Goal: Find contact information: Find contact information

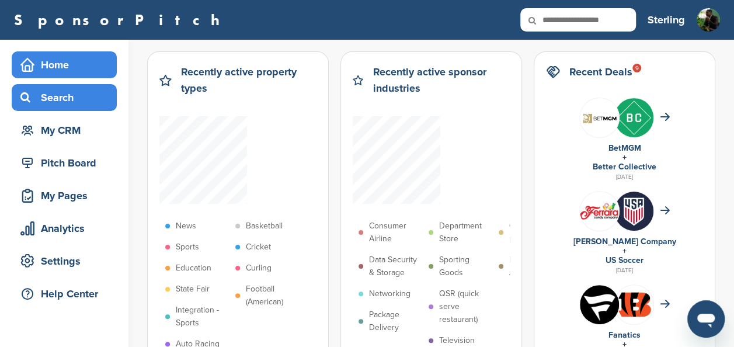
click at [67, 90] on div "Search" at bounding box center [67, 97] width 99 height 21
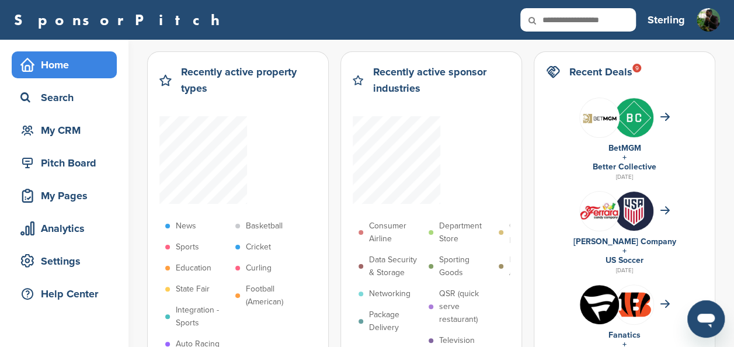
click at [572, 24] on input "text" at bounding box center [579, 19] width 116 height 23
type input "****"
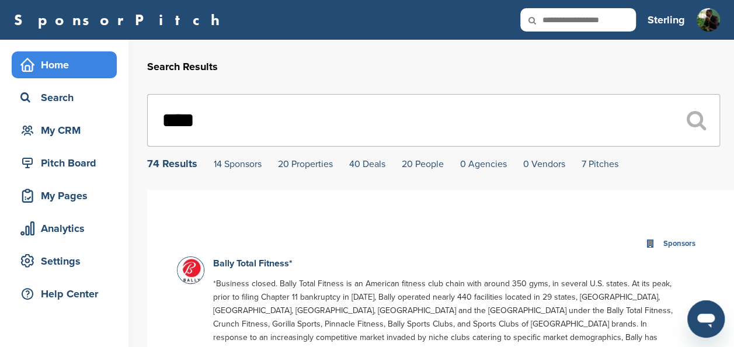
click at [84, 58] on div "Home" at bounding box center [67, 64] width 99 height 21
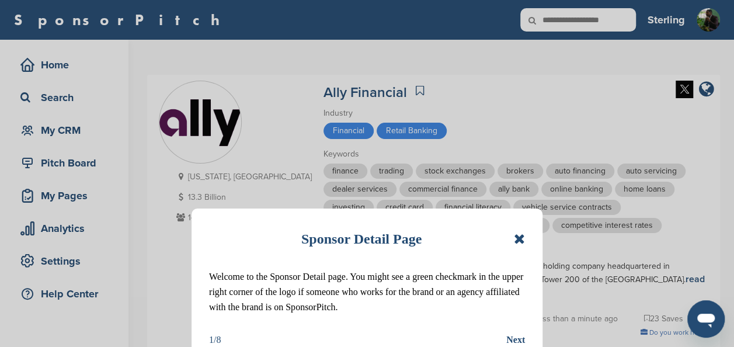
click at [517, 237] on icon at bounding box center [519, 239] width 11 height 14
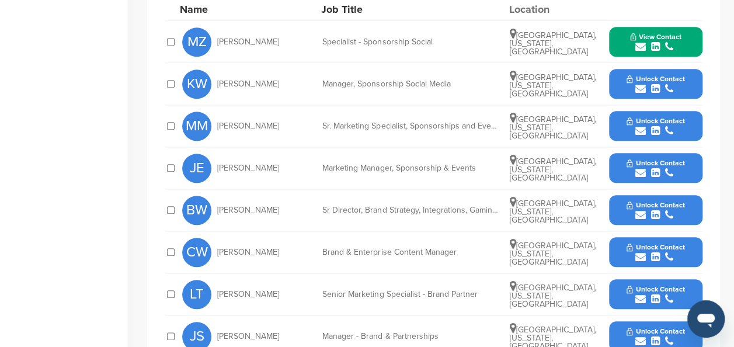
scroll to position [500, 0]
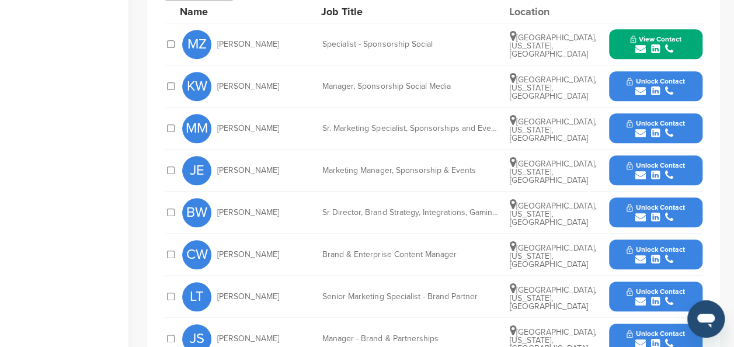
click at [636, 119] on span "Unlock Contact" at bounding box center [656, 123] width 58 height 8
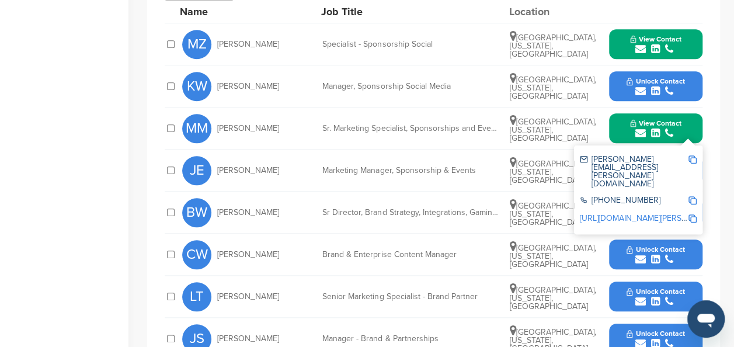
click at [692, 151] on div "maggie.myers@ally.com" at bounding box center [638, 171] width 117 height 41
click at [691, 155] on img at bounding box center [693, 159] width 8 height 8
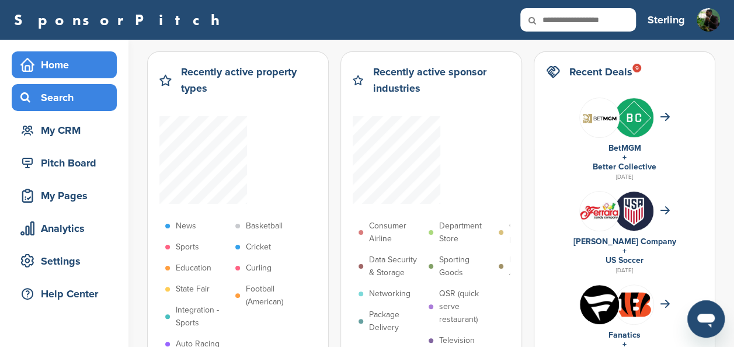
click at [44, 106] on div "Search" at bounding box center [67, 97] width 99 height 21
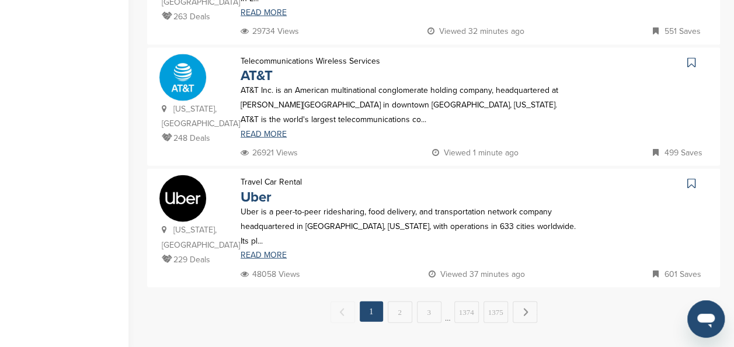
scroll to position [1207, 0]
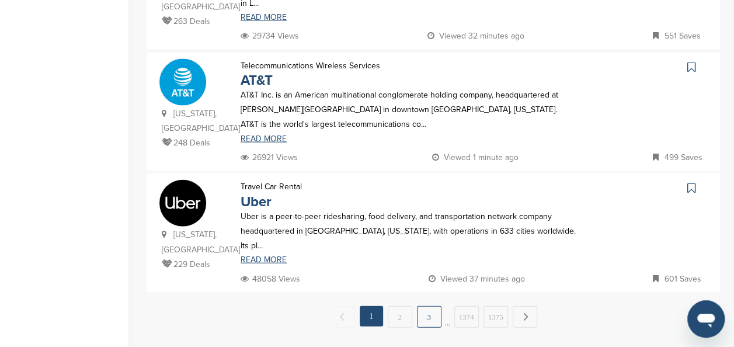
click at [428, 306] on link "3" at bounding box center [429, 317] width 25 height 22
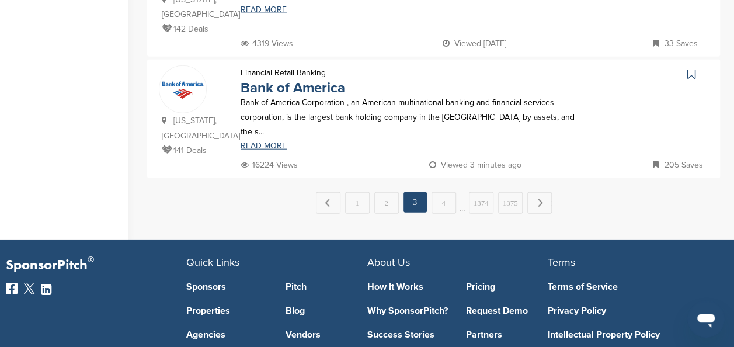
scroll to position [1330, 0]
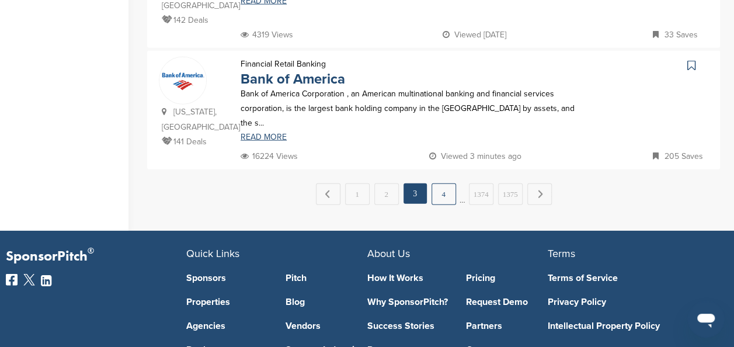
click at [441, 183] on link "4" at bounding box center [444, 194] width 25 height 22
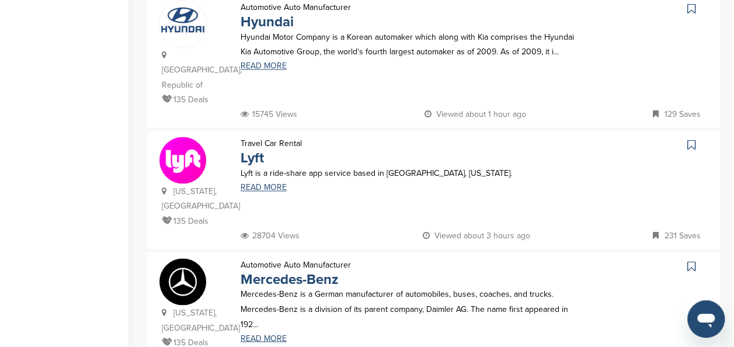
scroll to position [796, 0]
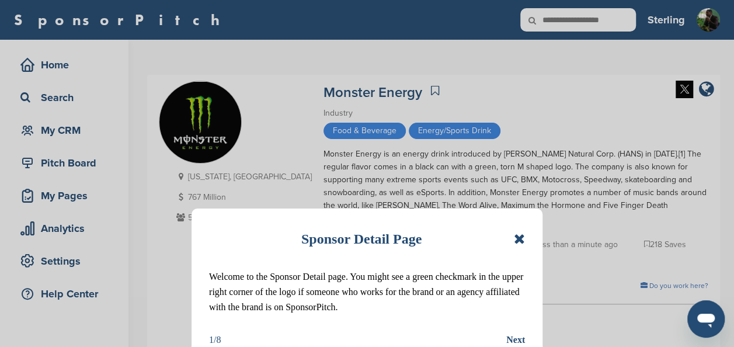
click at [518, 235] on icon at bounding box center [519, 239] width 11 height 14
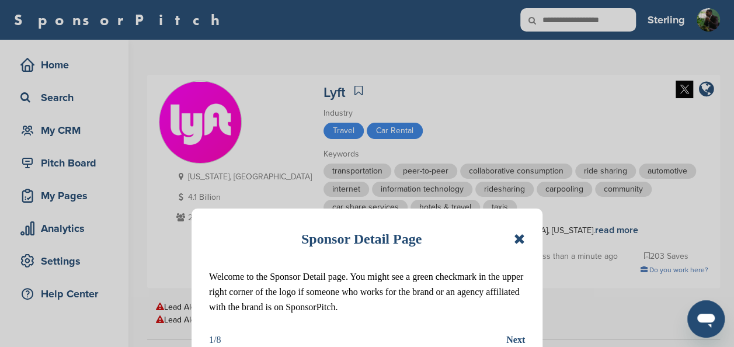
click at [518, 235] on icon at bounding box center [519, 239] width 11 height 14
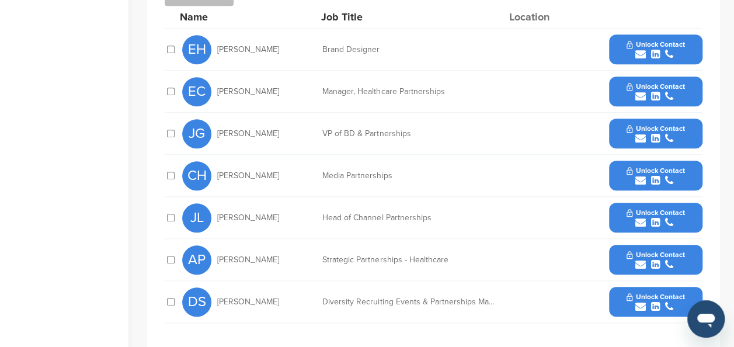
scroll to position [471, 0]
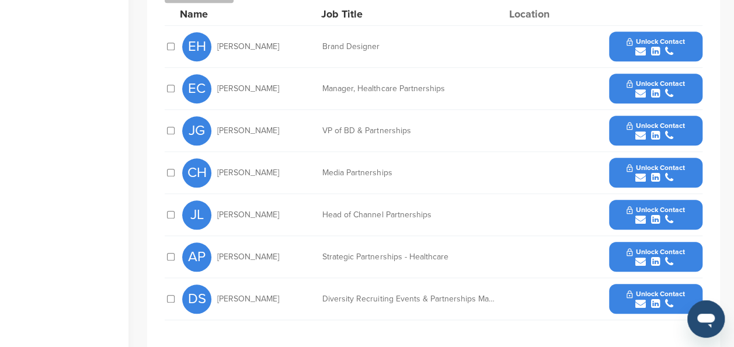
click at [655, 179] on icon "submit" at bounding box center [655, 177] width 9 height 11
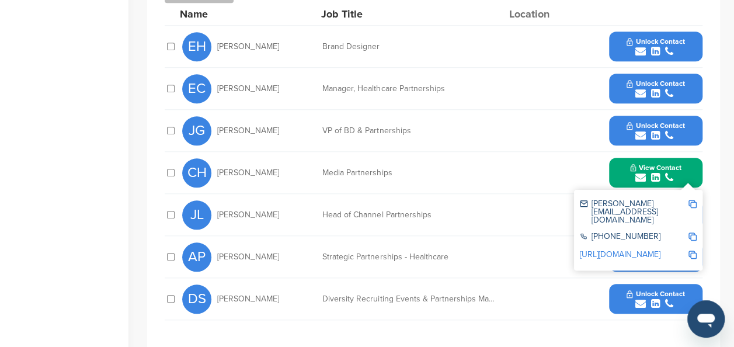
click at [692, 200] on img at bounding box center [693, 204] width 8 height 8
